Goal: Task Accomplishment & Management: Use online tool/utility

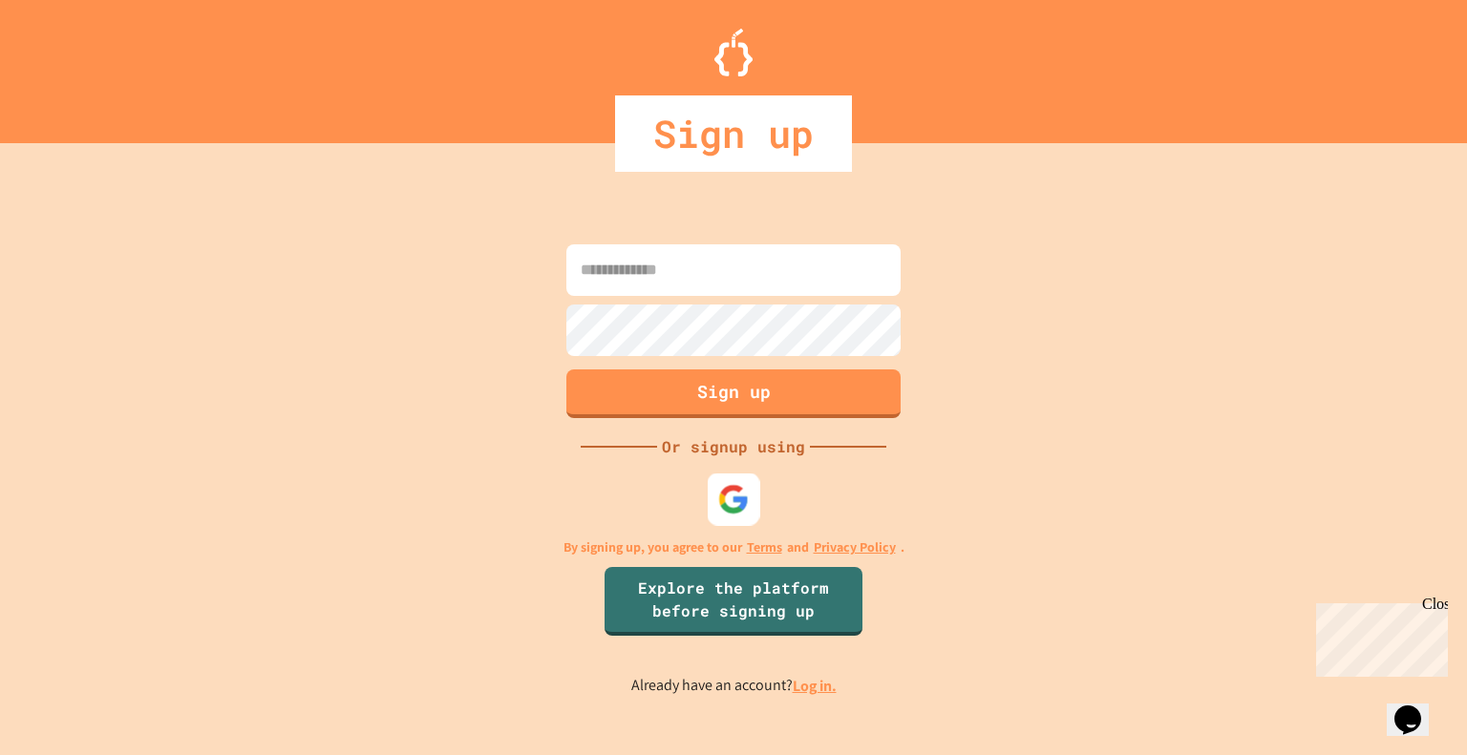
click at [724, 499] on img at bounding box center [734, 499] width 32 height 32
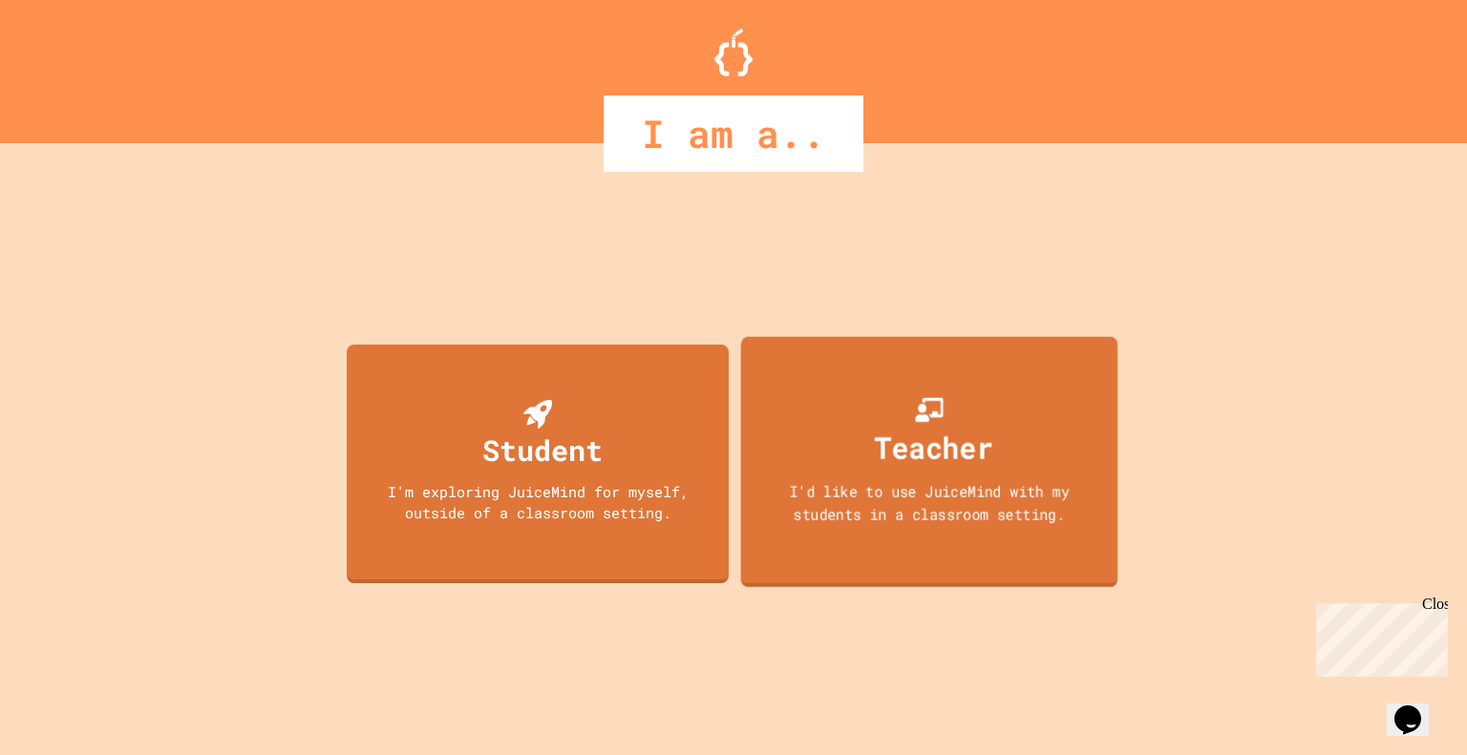
drag, startPoint x: 902, startPoint y: 447, endPoint x: 869, endPoint y: 434, distance: 35.7
click at [869, 434] on div "Teacher" at bounding box center [929, 431] width 128 height 75
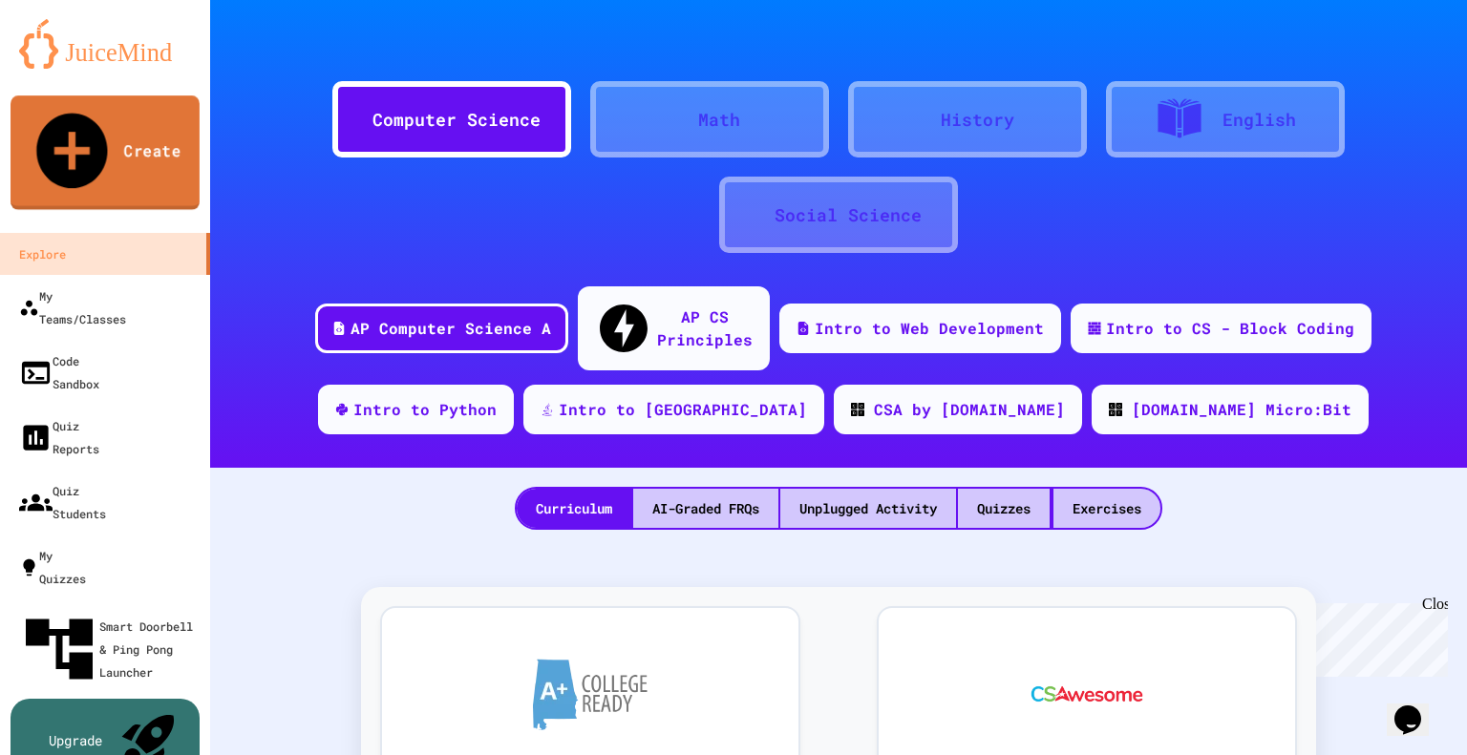
click at [115, 121] on link "Create" at bounding box center [105, 152] width 189 height 115
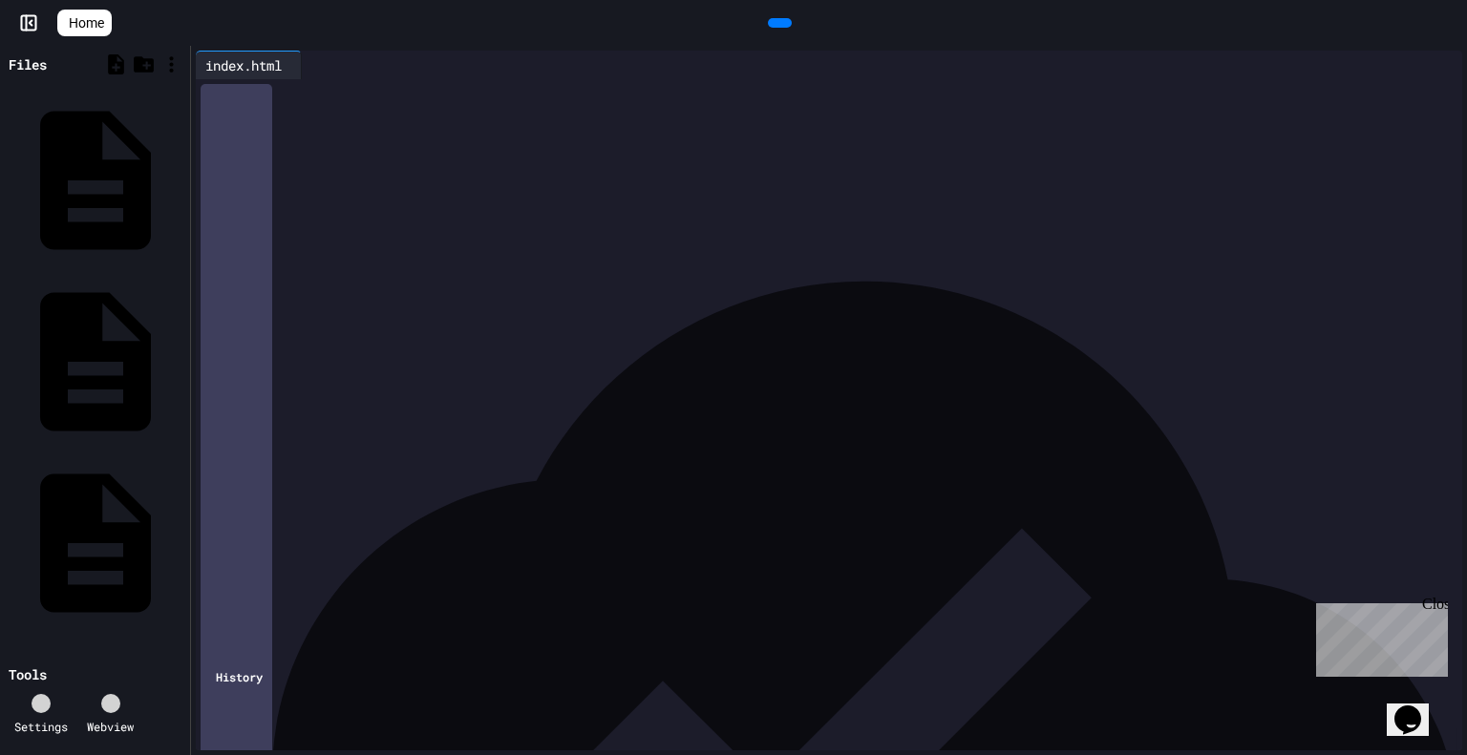
drag, startPoint x: 232, startPoint y: 94, endPoint x: 348, endPoint y: 290, distance: 228.1
click at [348, 290] on div "**********" at bounding box center [845, 200] width 1233 height 243
click at [777, 23] on icon at bounding box center [777, 23] width 0 height 0
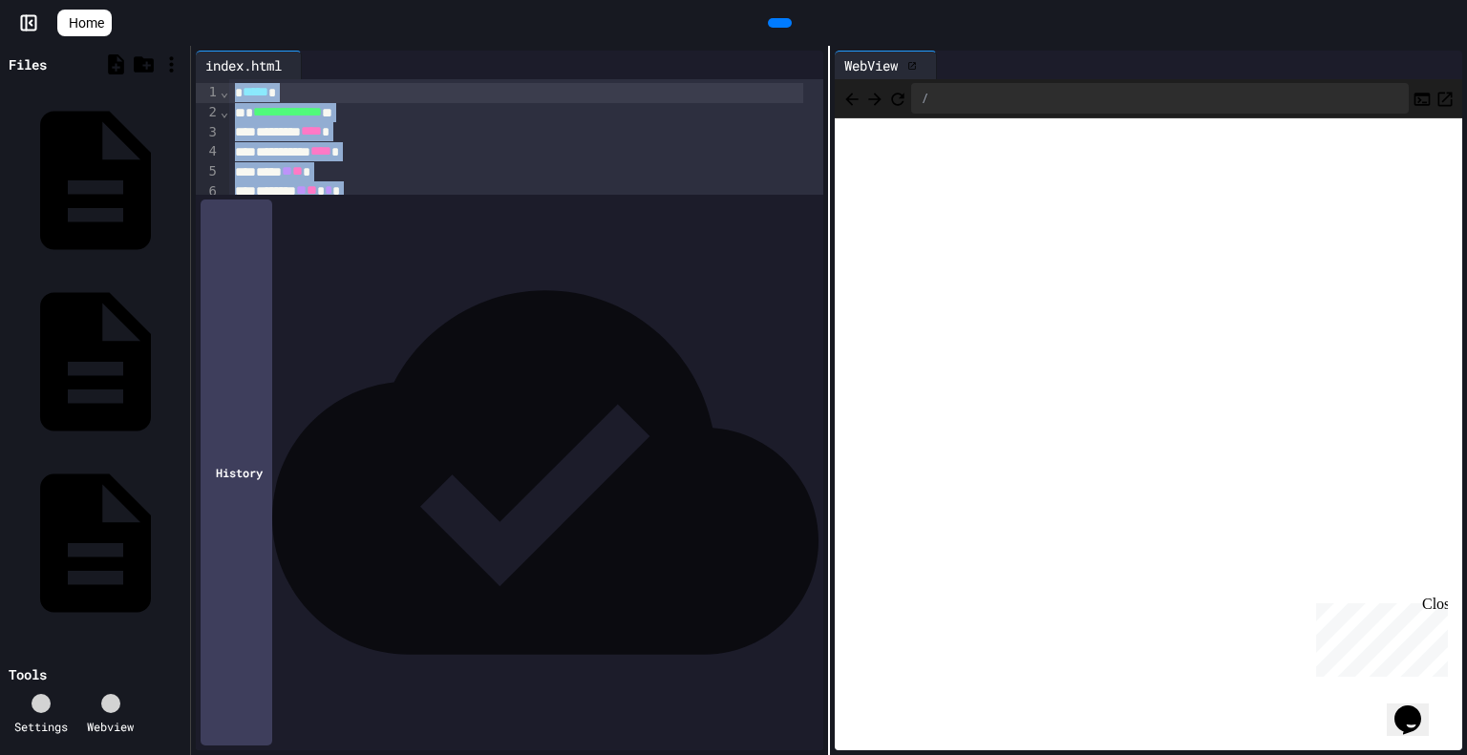
drag, startPoint x: 432, startPoint y: 423, endPoint x: 187, endPoint y: 71, distance: 428.9
click at [187, 71] on div "**********" at bounding box center [733, 401] width 1467 height 710
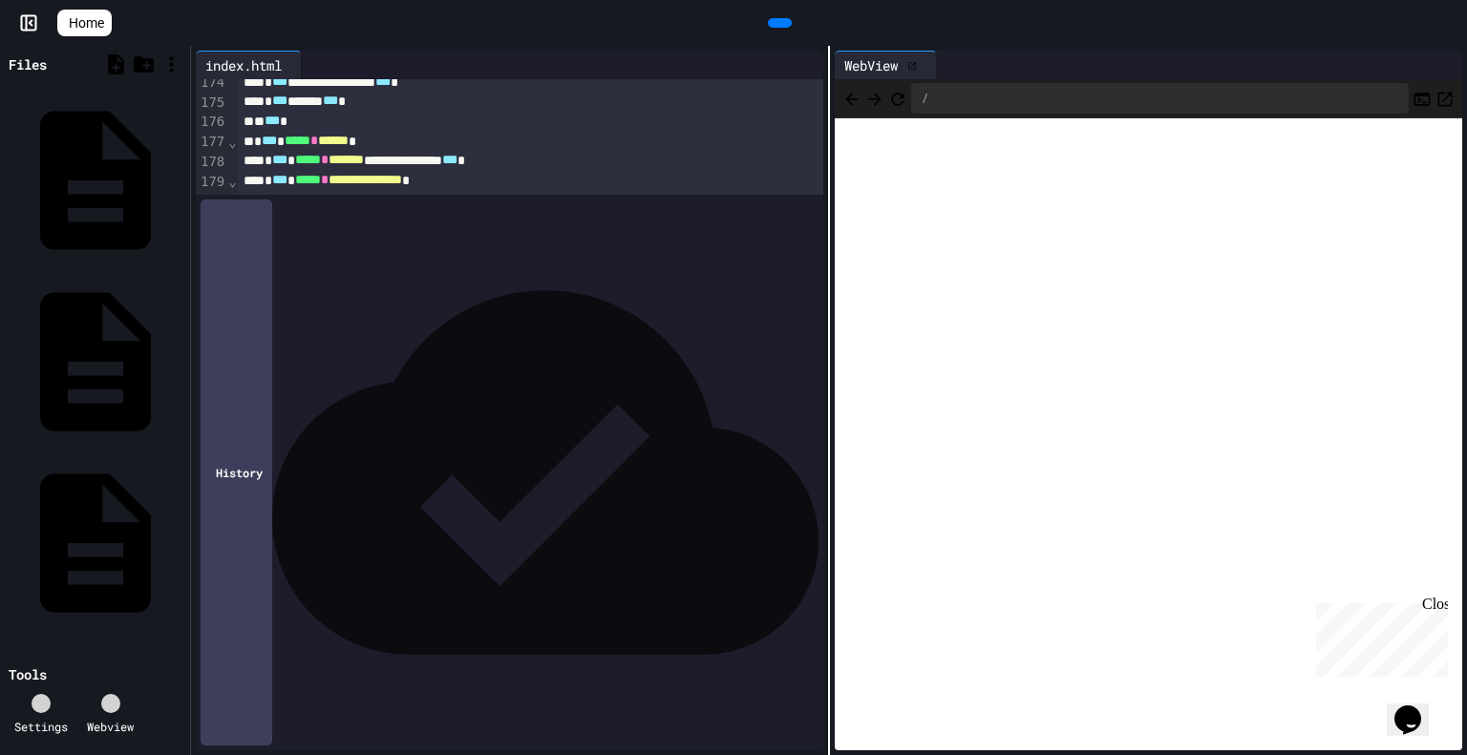
click at [785, 28] on icon at bounding box center [790, 34] width 11 height 13
click at [909, 70] on icon at bounding box center [912, 66] width 8 height 8
click at [575, 199] on div "**********" at bounding box center [514, 201] width 552 height 20
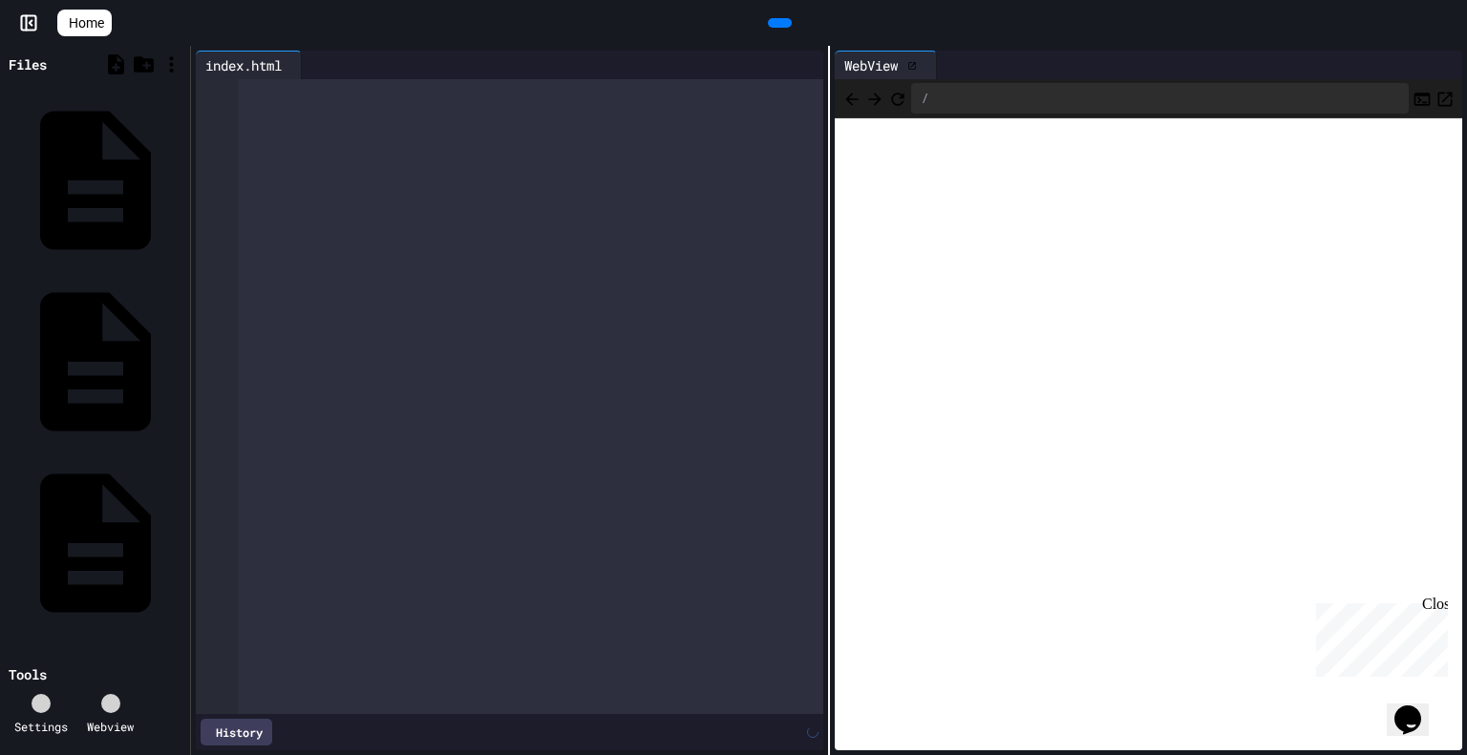
scroll to position [3912, 0]
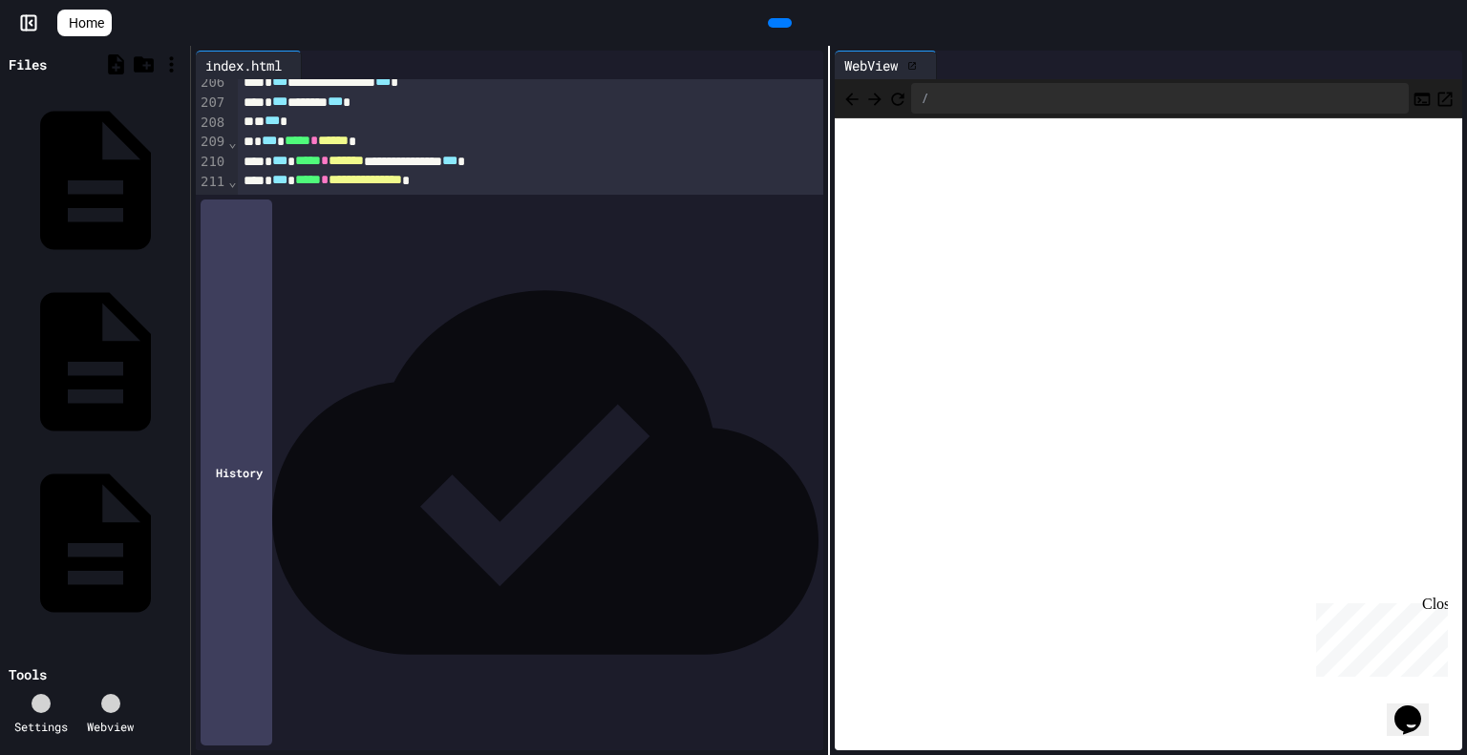
click at [777, 23] on icon at bounding box center [777, 23] width 0 height 0
click at [884, 64] on div "WebView" at bounding box center [871, 65] width 73 height 20
click at [914, 67] on icon at bounding box center [912, 66] width 10 height 10
